Goal: Complete application form

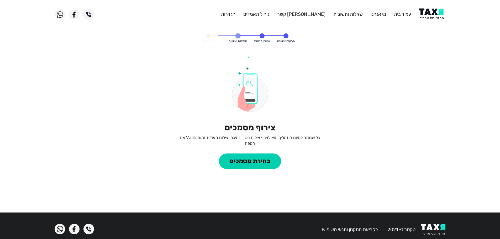
click at [436, 17] on img at bounding box center [432, 14] width 27 height 12
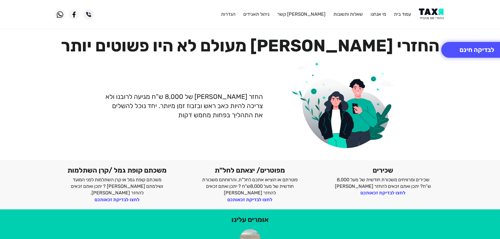
click at [432, 14] on img at bounding box center [432, 14] width 27 height 12
drag, startPoint x: 434, startPoint y: 10, endPoint x: 430, endPoint y: 0, distance: 11.0
click at [434, 10] on img at bounding box center [432, 14] width 27 height 12
click at [469, 50] on button "לבדיקה חינם" at bounding box center [476, 50] width 71 height 16
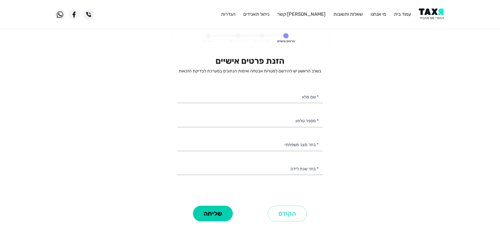
select select
click at [295, 119] on input "* מספר טלפון" at bounding box center [249, 120] width 145 height 13
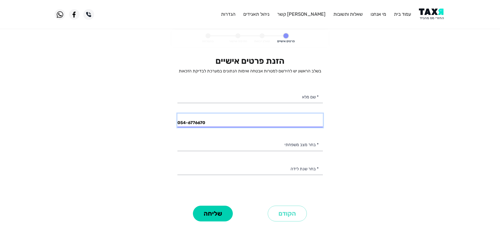
type input "054-6776670"
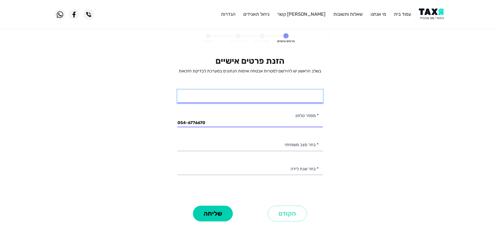
click at [292, 100] on input "* שם מלא" at bounding box center [249, 96] width 145 height 13
type input "[PERSON_NAME]"
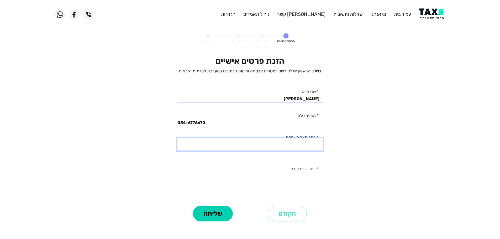
click at [302, 146] on select "רווק/ה נשוי/[PERSON_NAME]/ה אלמן/נה" at bounding box center [249, 144] width 145 height 13
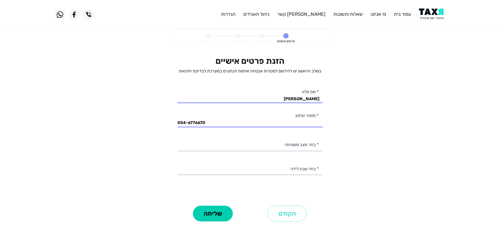
click at [348, 138] on personal-details "פרטים אישיים שאלון זכאות חתימה ואישור בהצלחה הזנת פרטים אישיים בשלב הראשון יש ל…" at bounding box center [250, 133] width 500 height 208
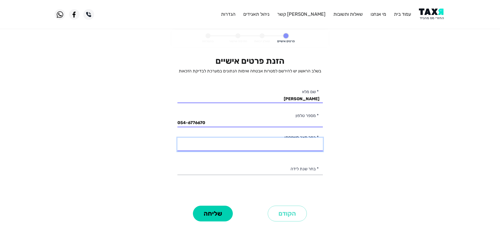
click at [309, 147] on select "רווק/ה נשוי/[PERSON_NAME]/ה אלמן/נה" at bounding box center [249, 144] width 145 height 13
select select "1: Single"
click at [177, 138] on select "רווק/ה נשוי/[PERSON_NAME]/ה אלמן/נה" at bounding box center [249, 144] width 145 height 13
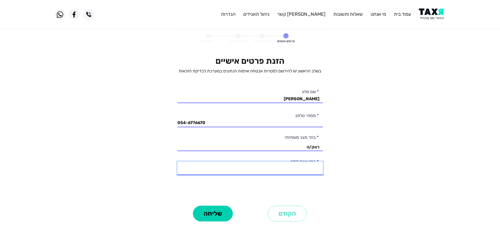
click at [307, 170] on select "2003 2002 2001 2000 1999 1998 1997 1996 1995 1994 1993 1992 1991 1990 1989 1988…" at bounding box center [249, 168] width 145 height 13
click at [340, 94] on personal-details "פרטים אישיים שאלון זכאות חתימה ואישור בהצלחה הזנת פרטים אישיים בשלב הראשון יש ל…" at bounding box center [250, 133] width 500 height 208
click at [309, 171] on select "2003 2002 2001 2000 1999 1998 1997 1996 1995 1994 1993 1992 1991 1990 1989 1988…" at bounding box center [249, 168] width 145 height 13
click at [302, 169] on select "2003 2002 2001 2000 1999 1998 1997 1996 1995 1994 1993 1992 1991 1990 1989 1988…" at bounding box center [249, 168] width 145 height 13
click at [335, 89] on personal-details "פרטים אישיים שאלון זכאות חתימה ואישור בהצלחה הזנת פרטים אישיים בשלב הראשון יש ל…" at bounding box center [250, 133] width 500 height 208
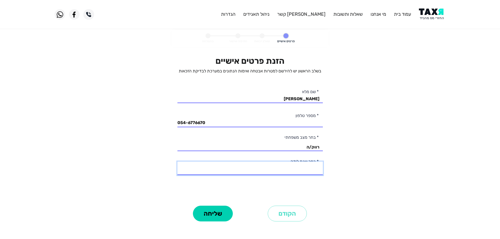
click at [313, 168] on select "2003 2002 2001 2000 1999 1998 1997 1996 1995 1994 1993 1992 1991 1990 1989 1988…" at bounding box center [249, 168] width 145 height 13
select select "8: 1996"
click at [177, 162] on select "2003 2002 2001 2000 1999 1998 1997 1996 1995 1994 1993 1992 1991 1990 1989 1988…" at bounding box center [249, 168] width 145 height 13
click at [219, 218] on button "שליחה" at bounding box center [213, 214] width 40 height 16
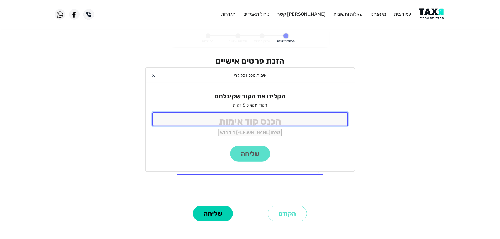
click at [283, 121] on input "tel" at bounding box center [249, 119] width 195 height 14
type input "9988"
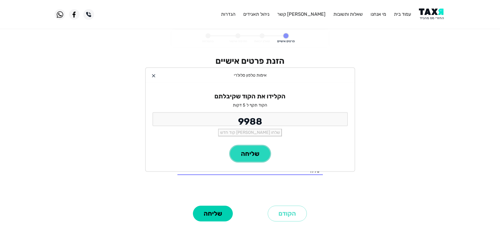
click at [245, 158] on button "שליחה" at bounding box center [250, 154] width 40 height 16
